Goal: Information Seeking & Learning: Learn about a topic

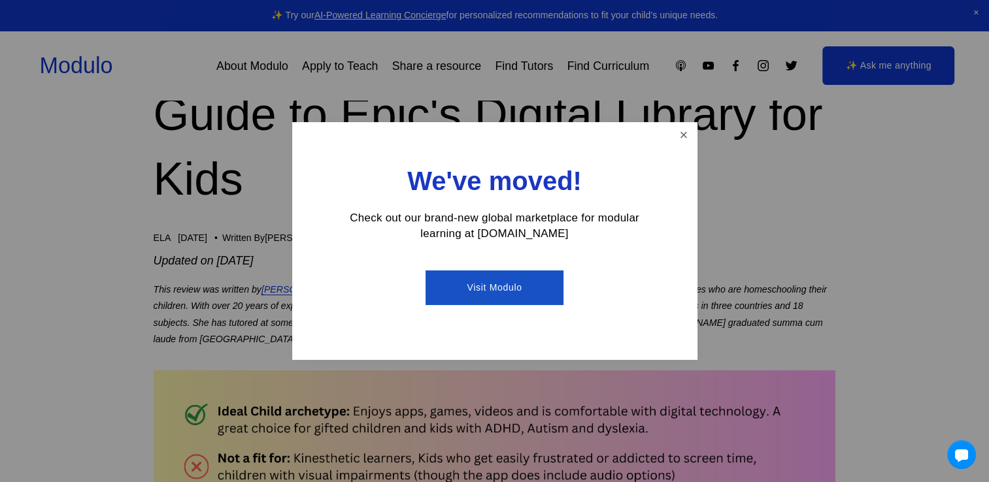
scroll to position [216, 0]
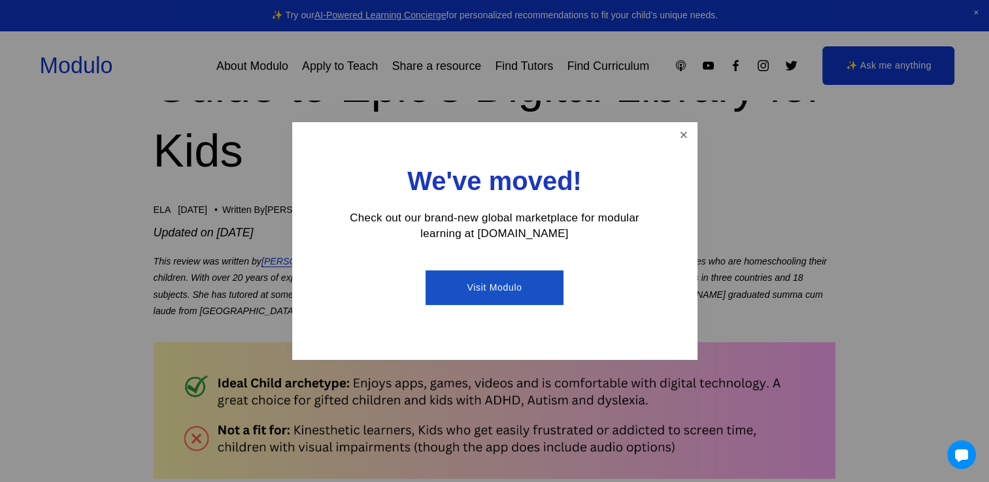
click at [486, 284] on link "Visit Modulo" at bounding box center [494, 288] width 138 height 35
click at [682, 134] on link "Close" at bounding box center [683, 135] width 23 height 23
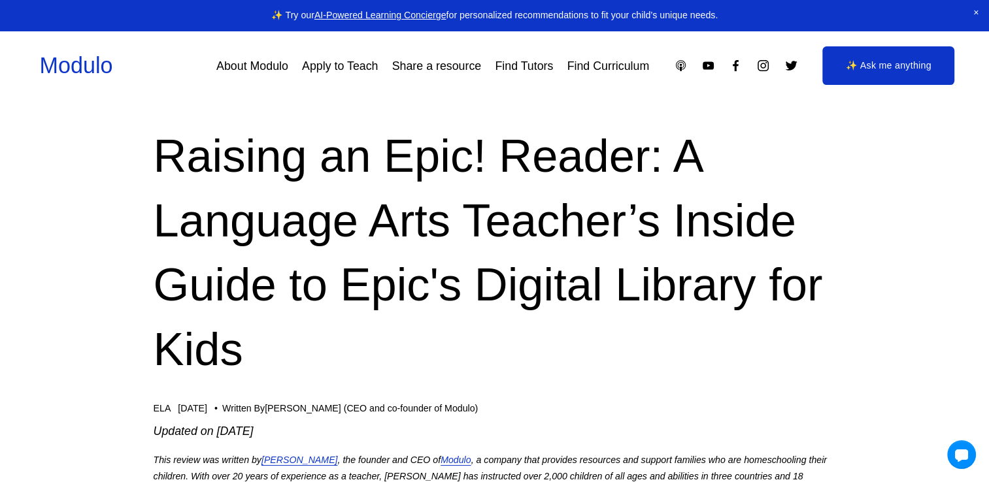
scroll to position [0, 0]
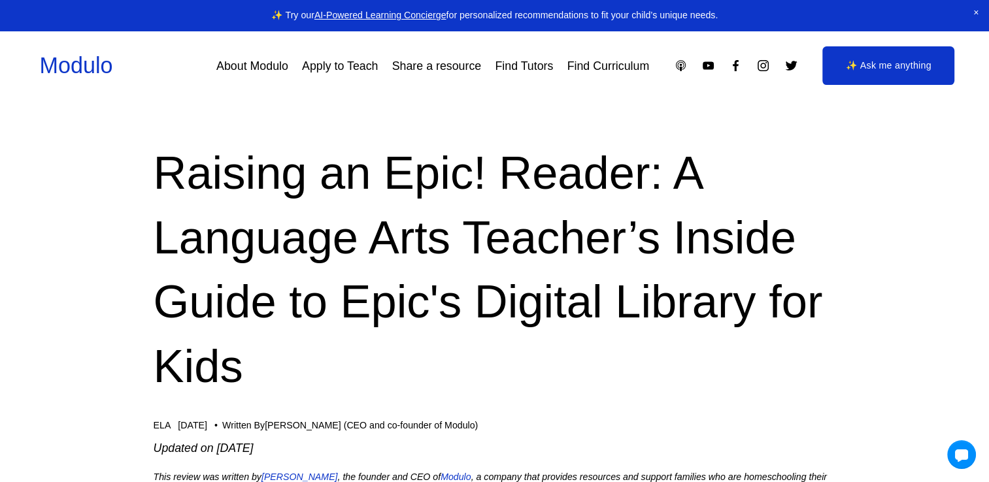
click at [590, 357] on h1 "Raising an Epic! Reader: A Language Arts Teacher’s Inside Guide to Epic's Digit…" at bounding box center [495, 270] width 682 height 258
